Goal: Information Seeking & Learning: Learn about a topic

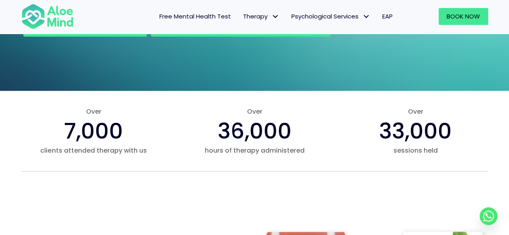
scroll to position [322, 0]
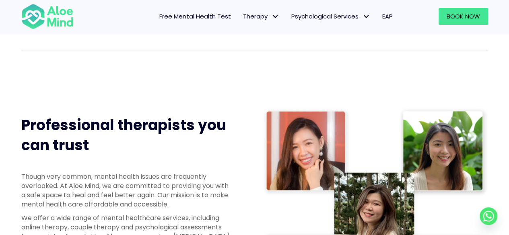
drag, startPoint x: 294, startPoint y: 12, endPoint x: 255, endPoint y: 38, distance: 47.6
click at [255, 38] on div "Over 36,000 hours of therapy administered" at bounding box center [254, 10] width 161 height 64
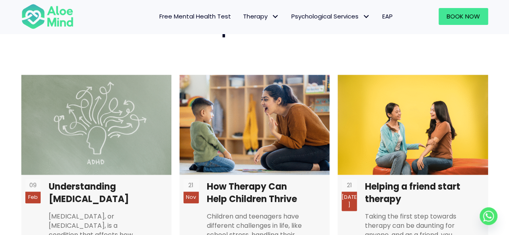
scroll to position [1970, 0]
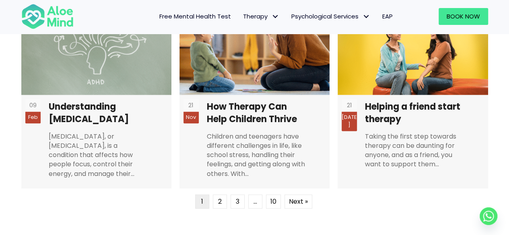
click at [209, 13] on span "Free Mental Health Test" at bounding box center [195, 16] width 72 height 8
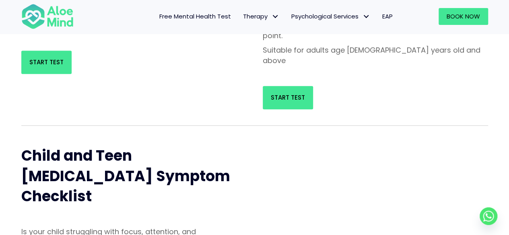
scroll to position [161, 0]
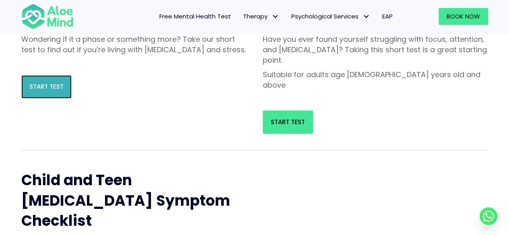
click at [45, 91] on link "Start Test" at bounding box center [46, 86] width 50 height 23
